Goal: Information Seeking & Learning: Learn about a topic

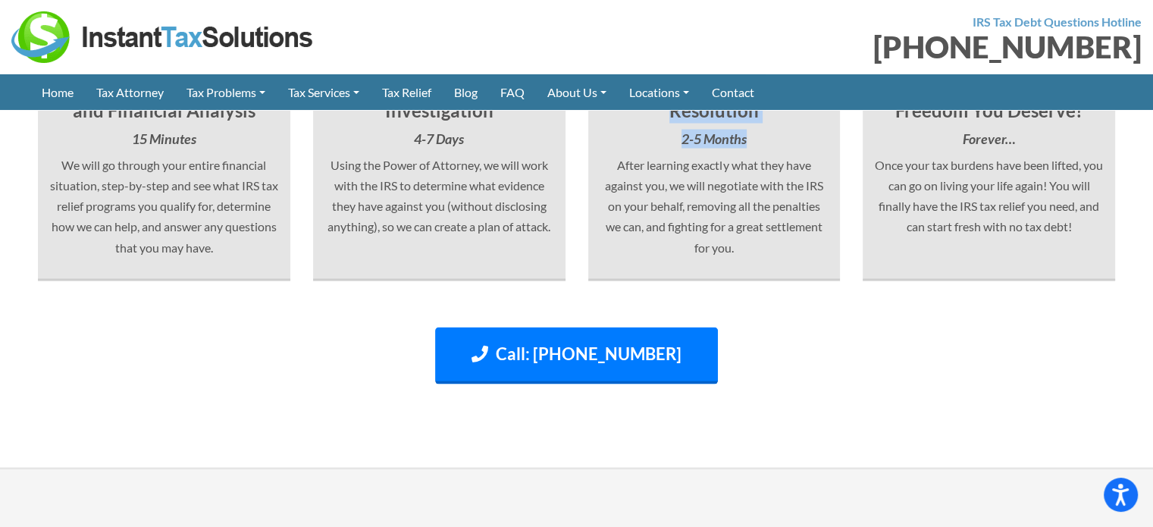
drag, startPoint x: 756, startPoint y: 333, endPoint x: 640, endPoint y: 279, distance: 128.5
click at [640, 279] on div "3 3) Fight for the Best Resolution 2-5 Months After learning exactly what they …" at bounding box center [714, 125] width 252 height 311
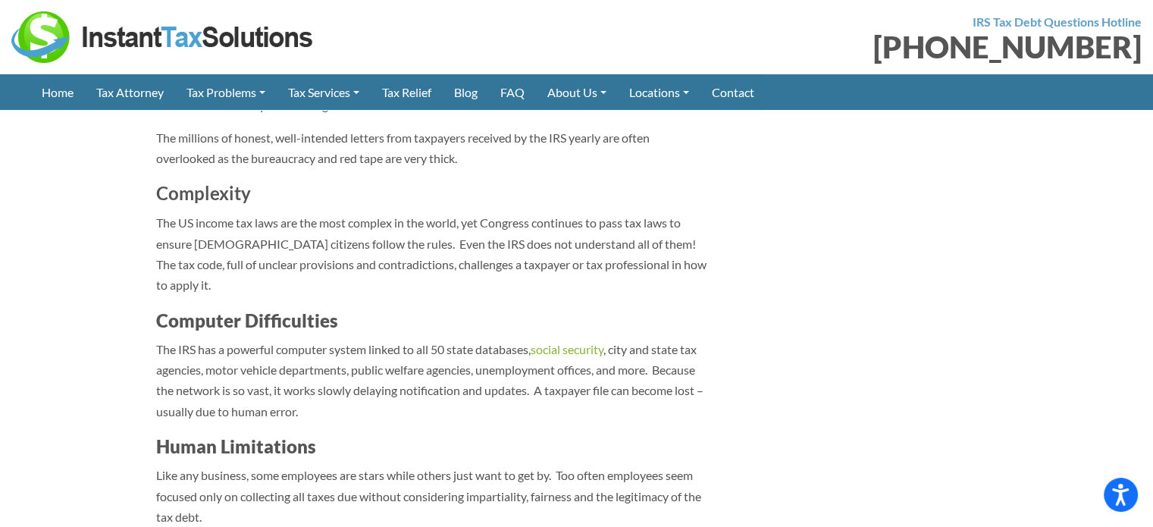
scroll to position [745, 0]
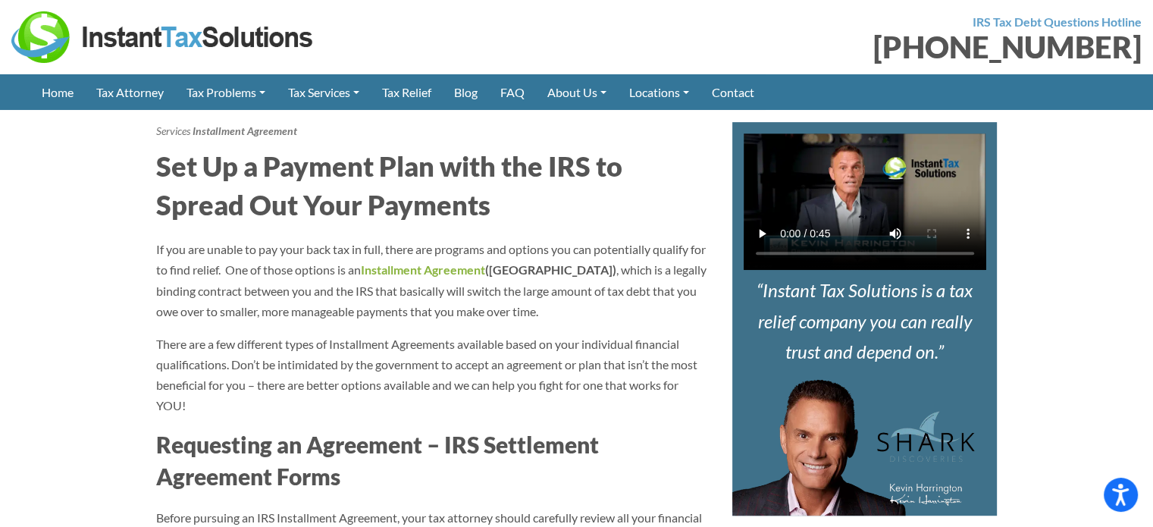
scroll to position [687, 0]
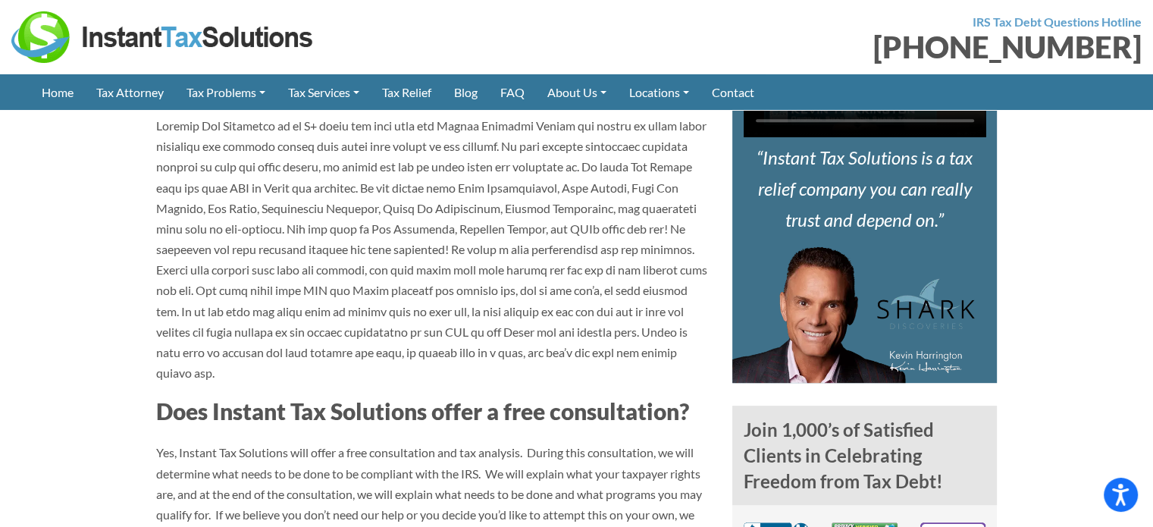
scroll to position [694, 0]
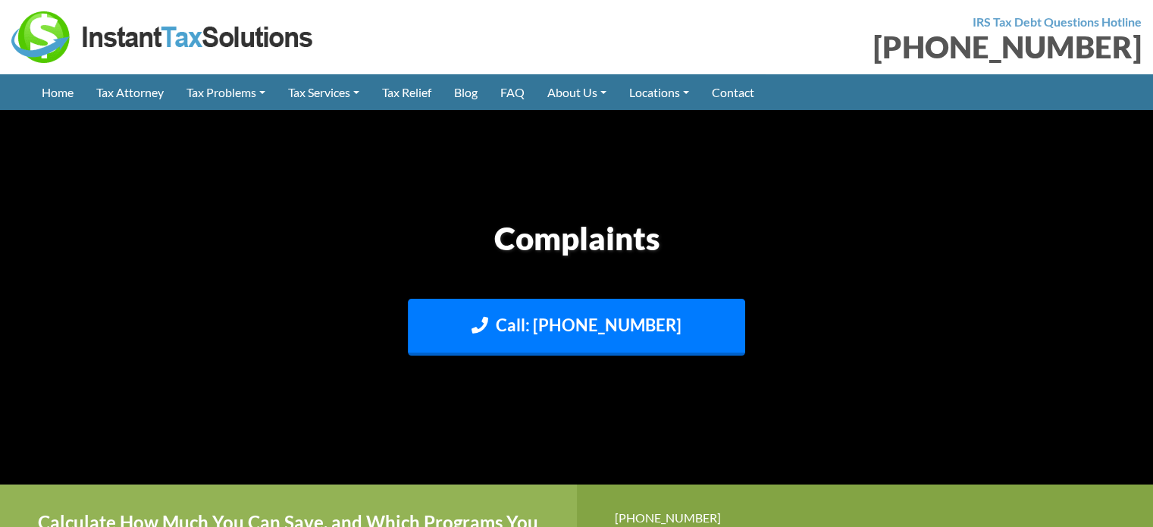
click at [220, 387] on header "Complaints Call: [PHONE_NUMBER] Text: [PHONE_NUMBER]" at bounding box center [576, 297] width 1153 height 374
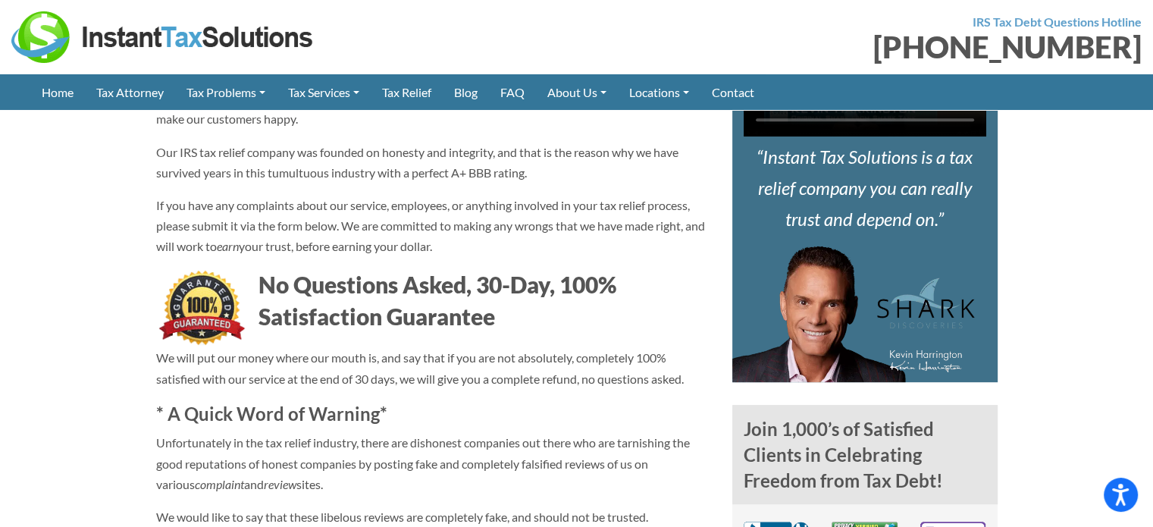
scroll to position [637, 0]
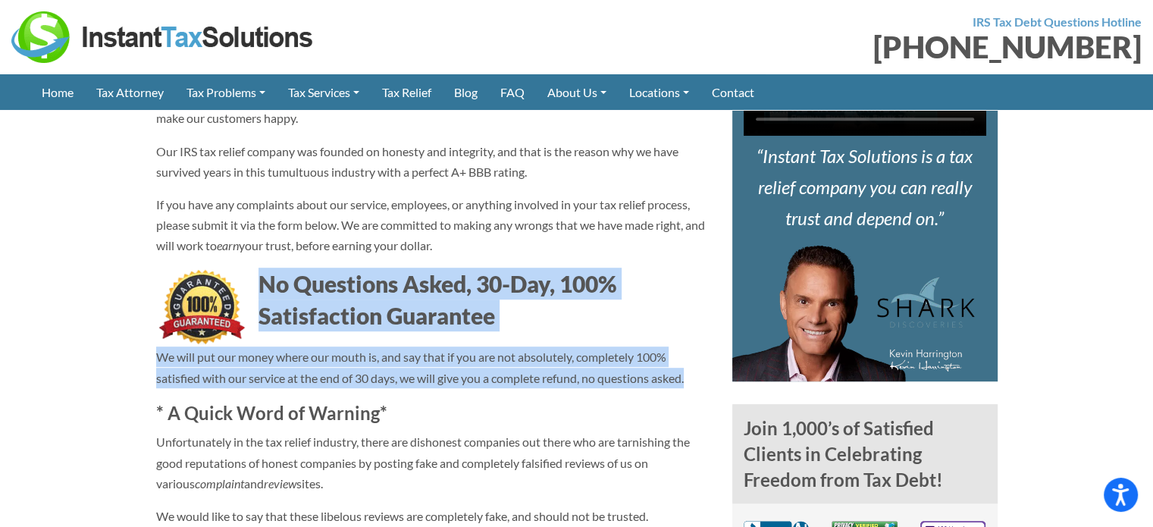
drag, startPoint x: 706, startPoint y: 434, endPoint x: 261, endPoint y: 321, distance: 459.9
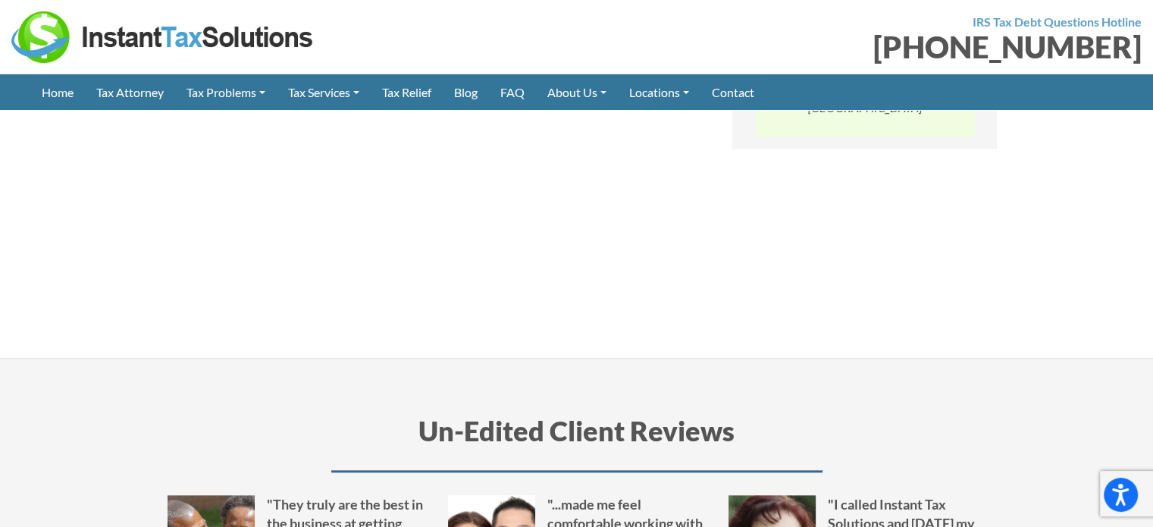
scroll to position [1206, 0]
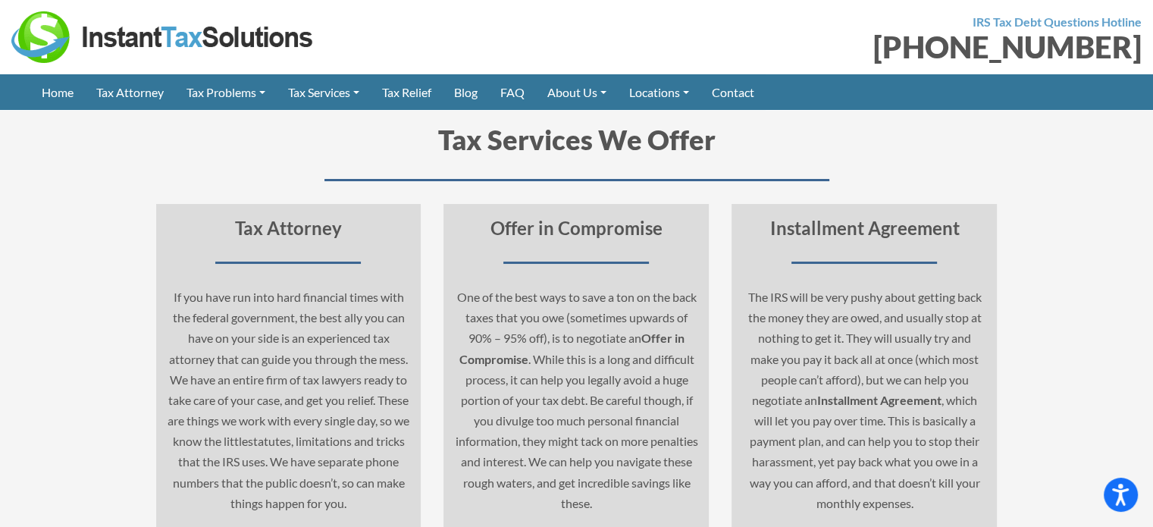
click at [125, 49] on img at bounding box center [162, 37] width 303 height 52
